Goal: Information Seeking & Learning: Understand process/instructions

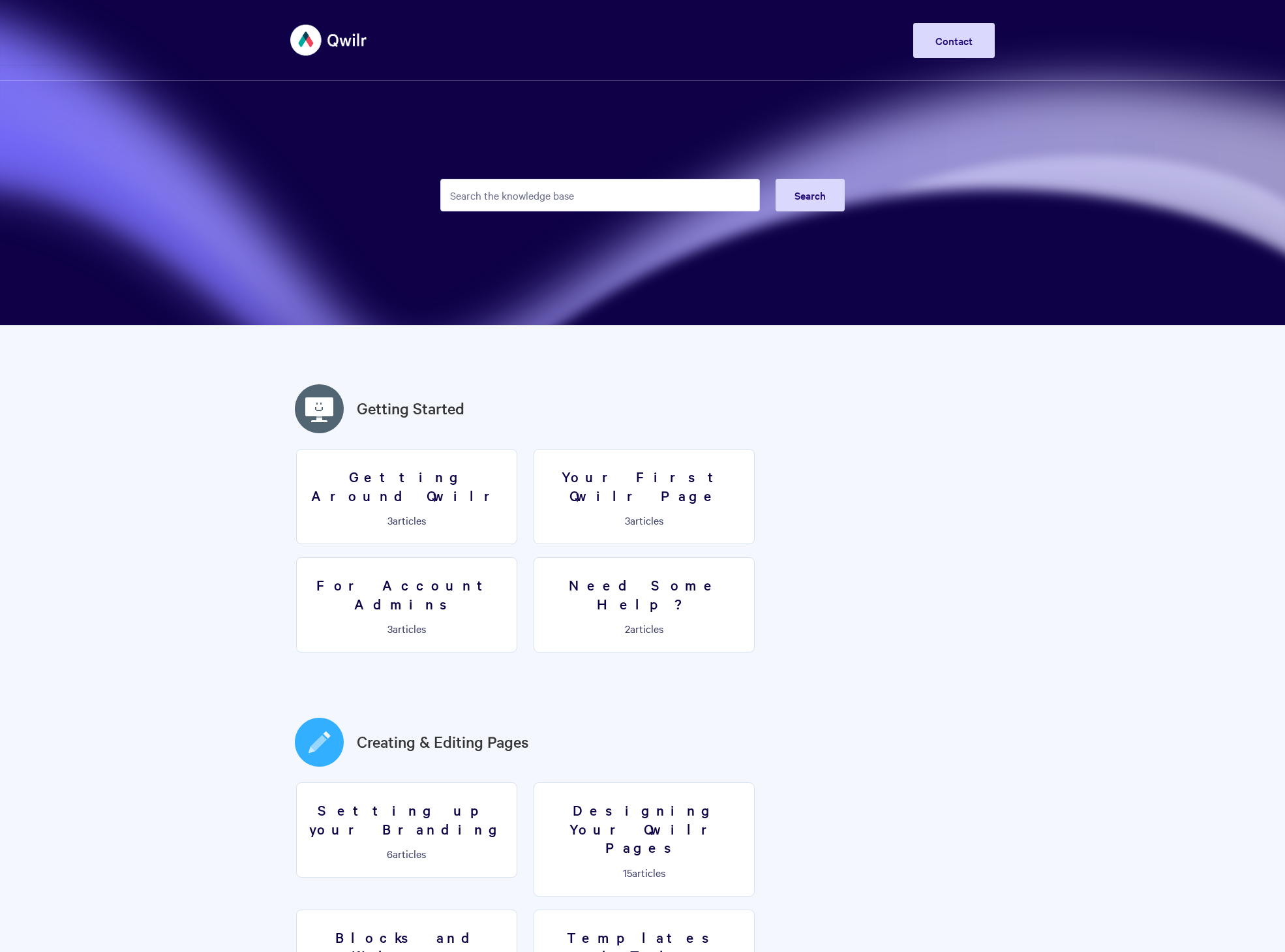
click at [537, 219] on form "Search" at bounding box center [643, 195] width 405 height 64
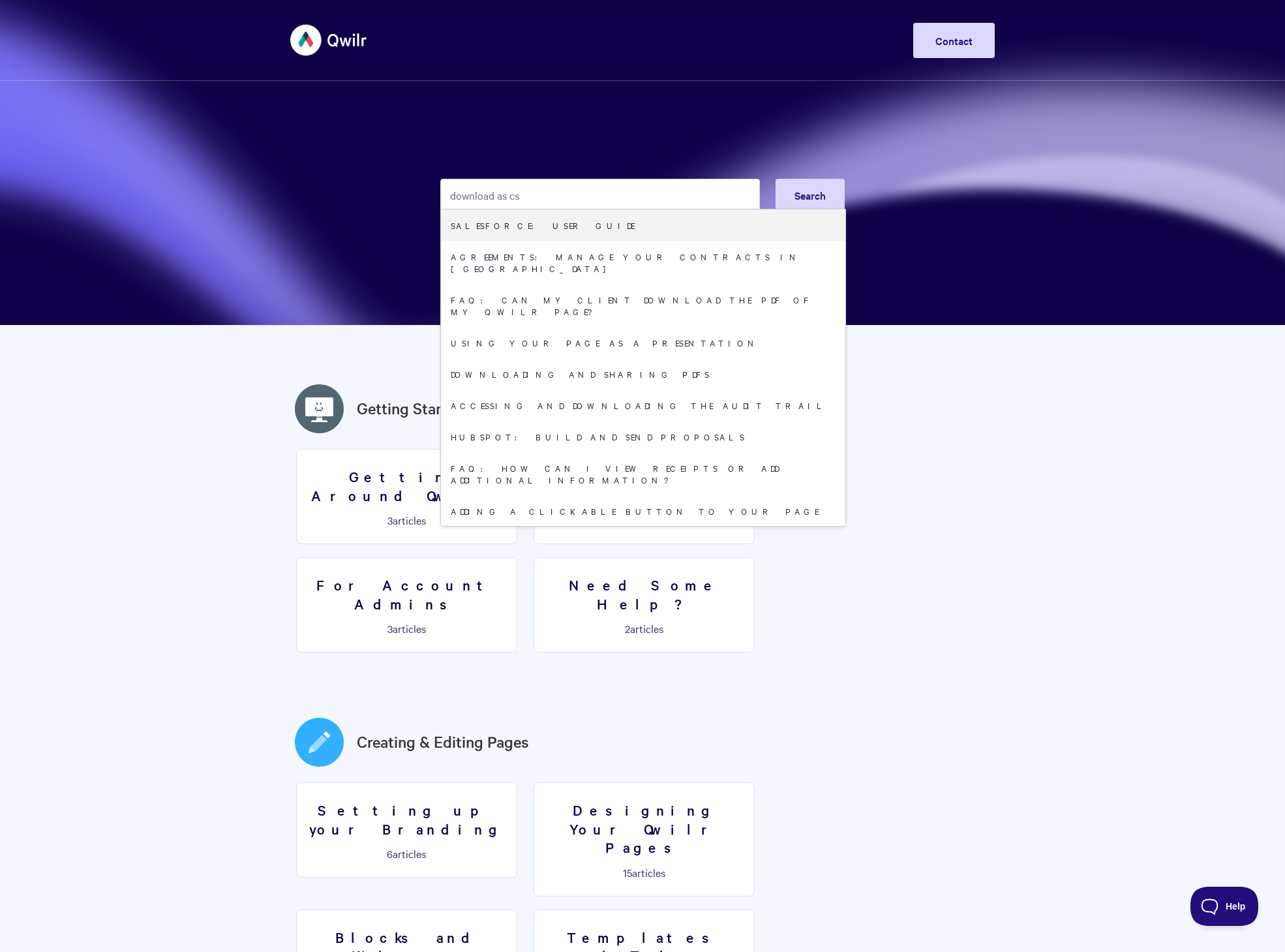
type input "download as csv"
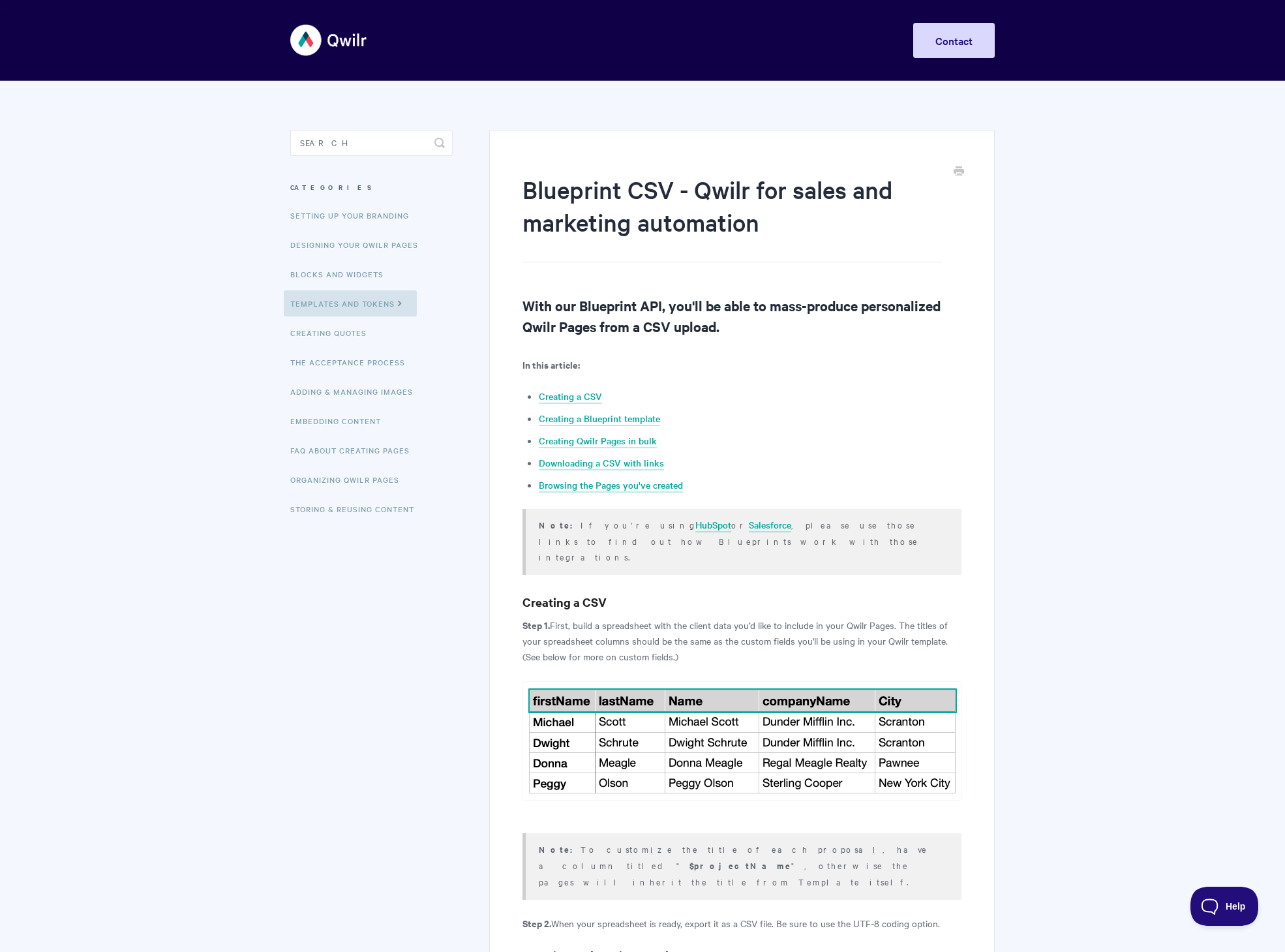
drag, startPoint x: 352, startPoint y: 127, endPoint x: 346, endPoint y: 143, distance: 17.1
click at [346, 143] on input "Search" at bounding box center [372, 143] width 163 height 26
type input "download"
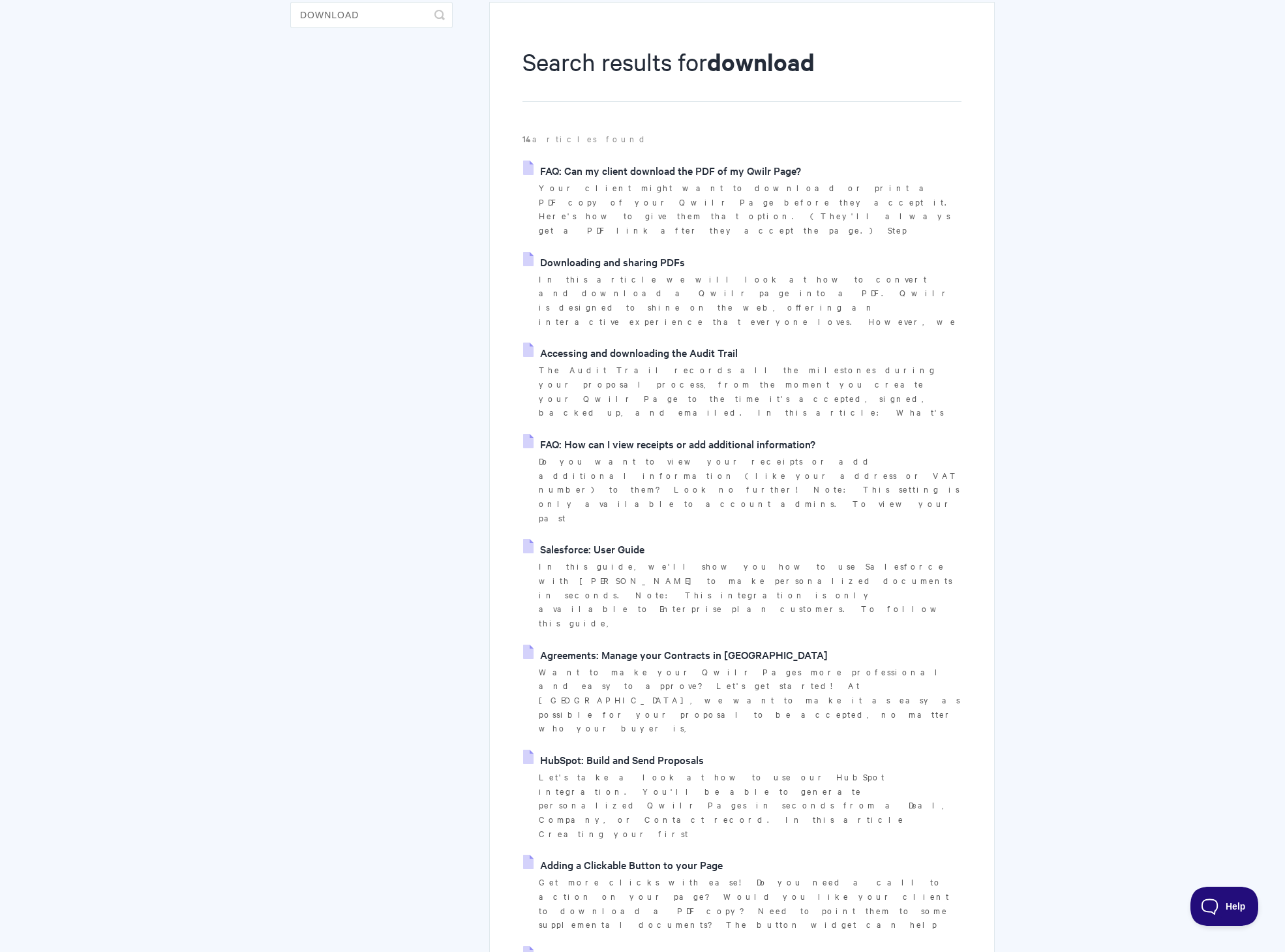
scroll to position [253, 0]
